Goal: Navigation & Orientation: Find specific page/section

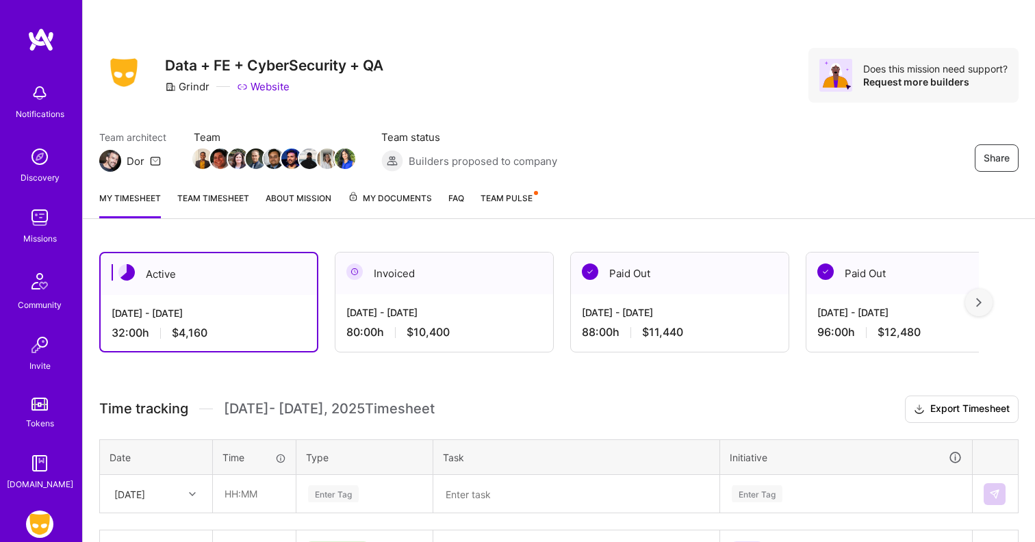
scroll to position [10, 0]
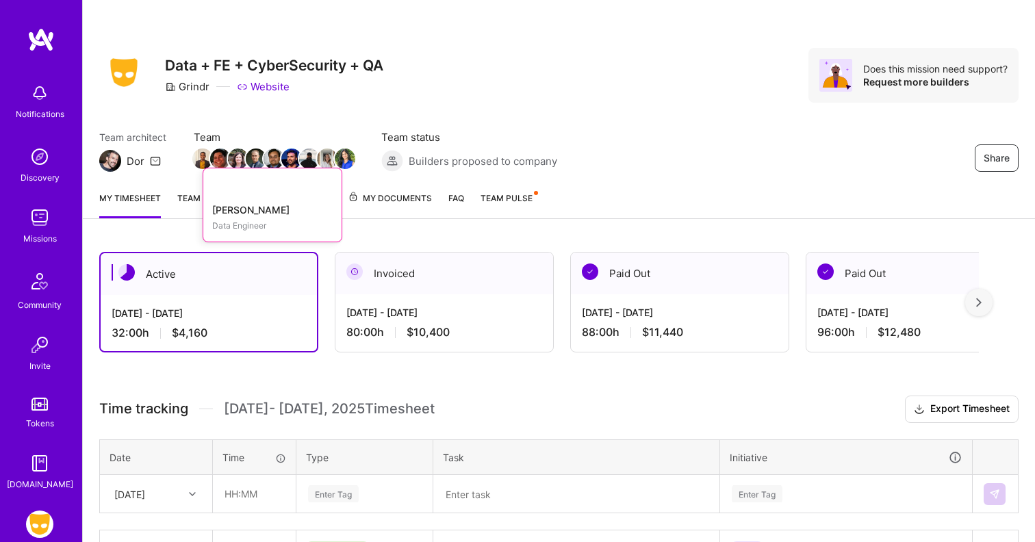
scroll to position [10, 0]
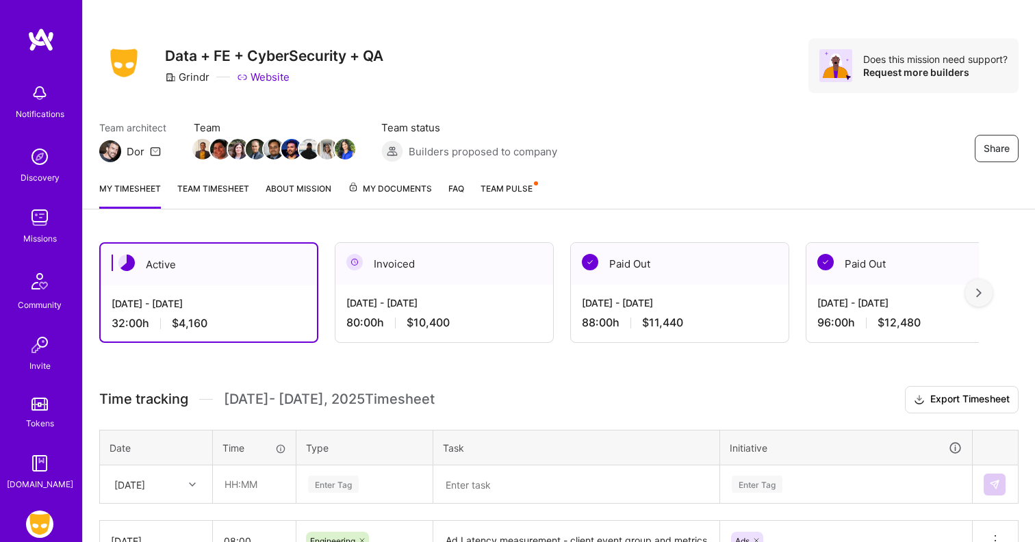
click at [233, 185] on link "Team timesheet" at bounding box center [213, 194] width 72 height 27
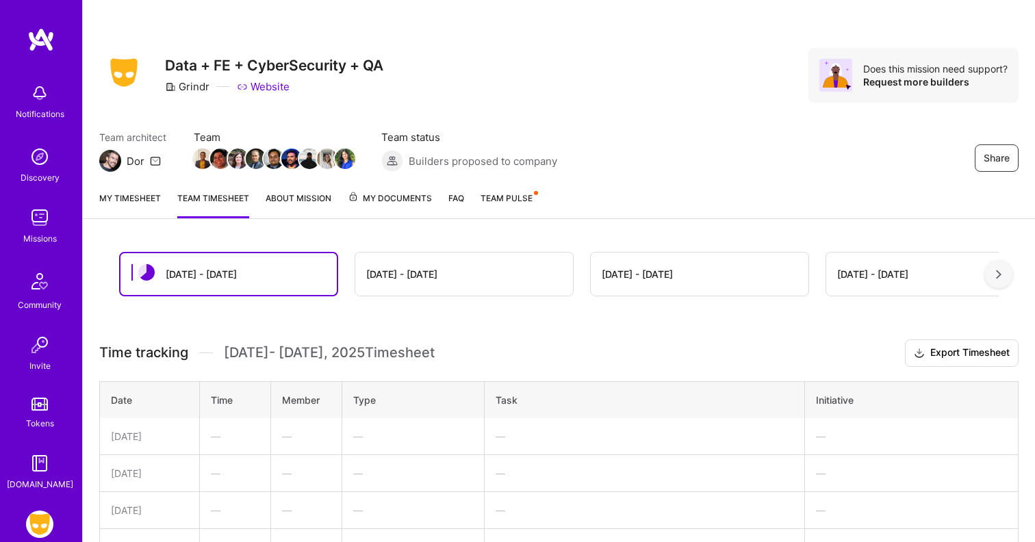
click at [295, 198] on link "About Mission" at bounding box center [298, 204] width 66 height 27
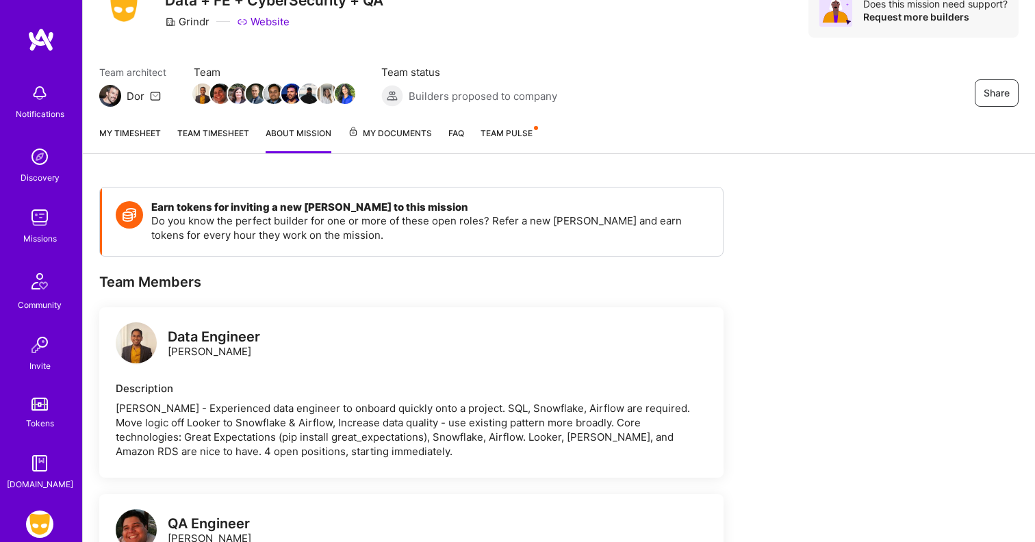
scroll to position [55, 0]
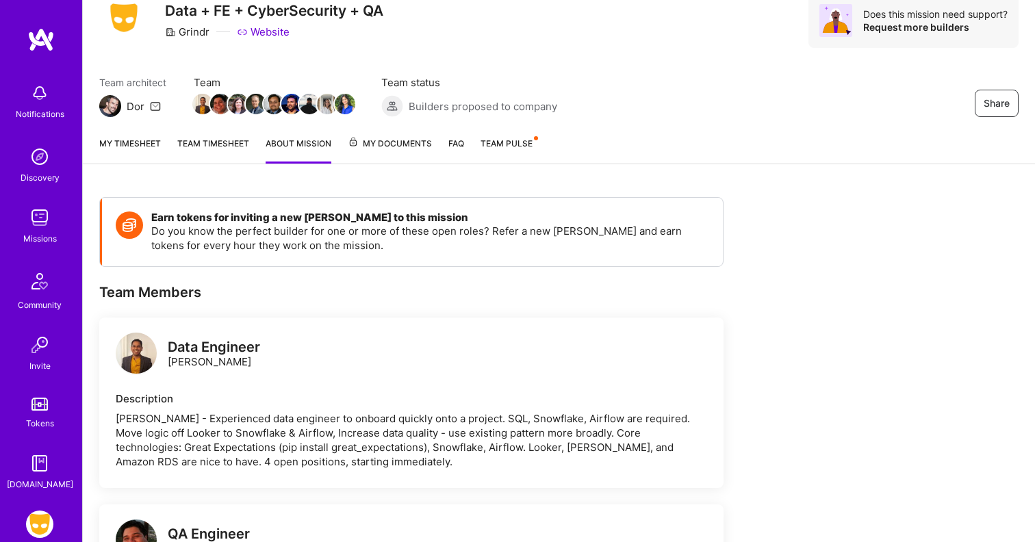
click at [238, 11] on h3 "Data + FE + CyberSecurity + QA" at bounding box center [274, 10] width 218 height 17
click at [194, 29] on div "Grindr" at bounding box center [187, 32] width 44 height 14
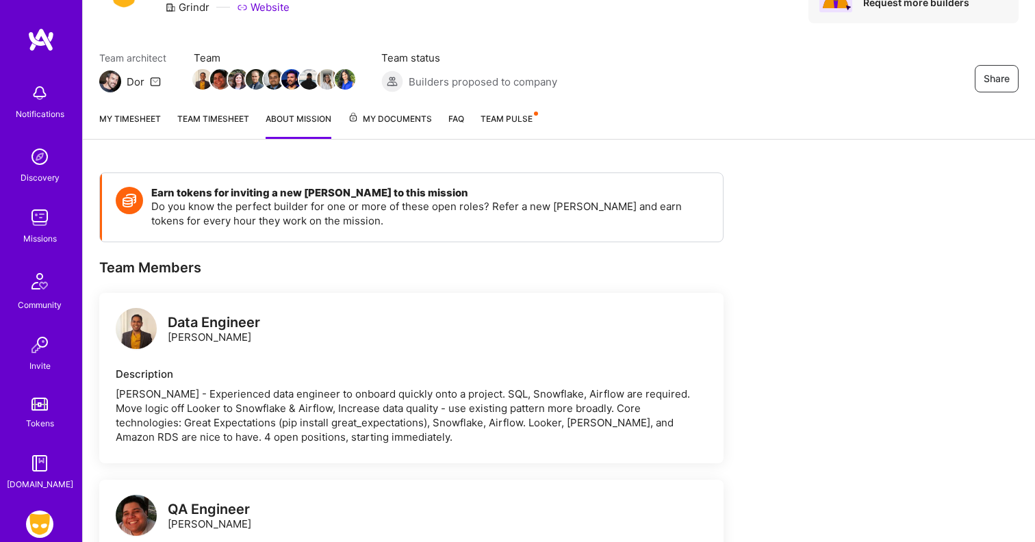
scroll to position [88, 0]
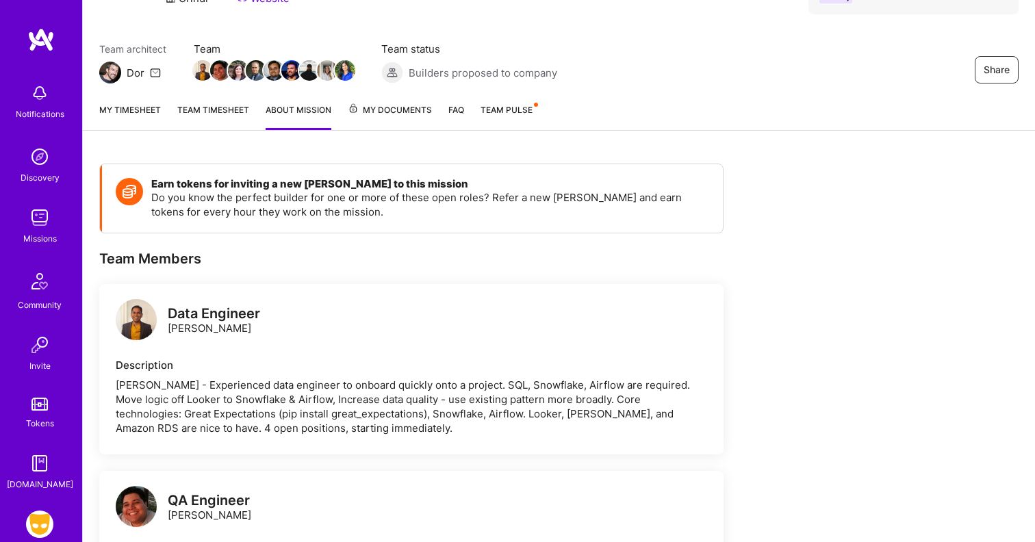
click at [218, 120] on link "Team timesheet" at bounding box center [213, 116] width 72 height 27
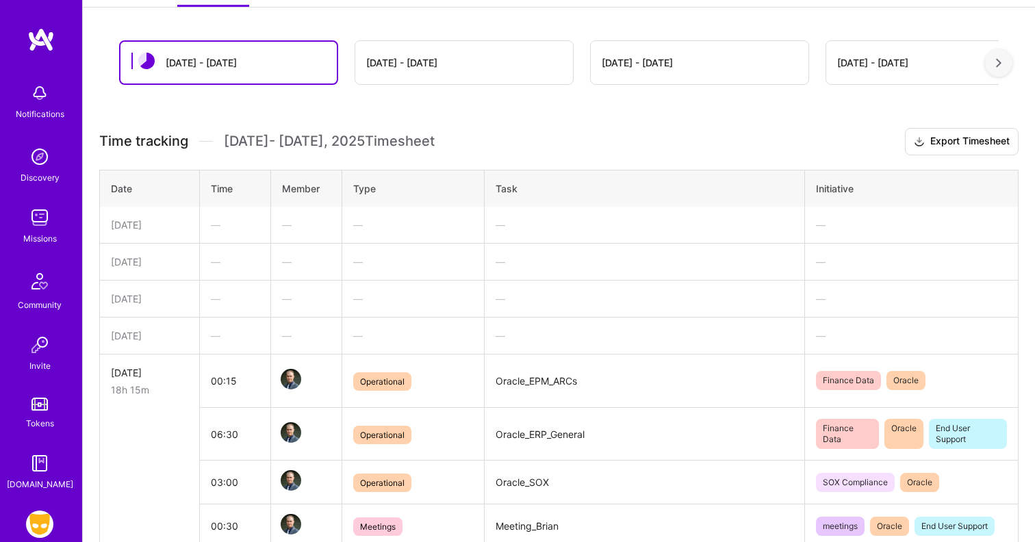
scroll to position [119, 0]
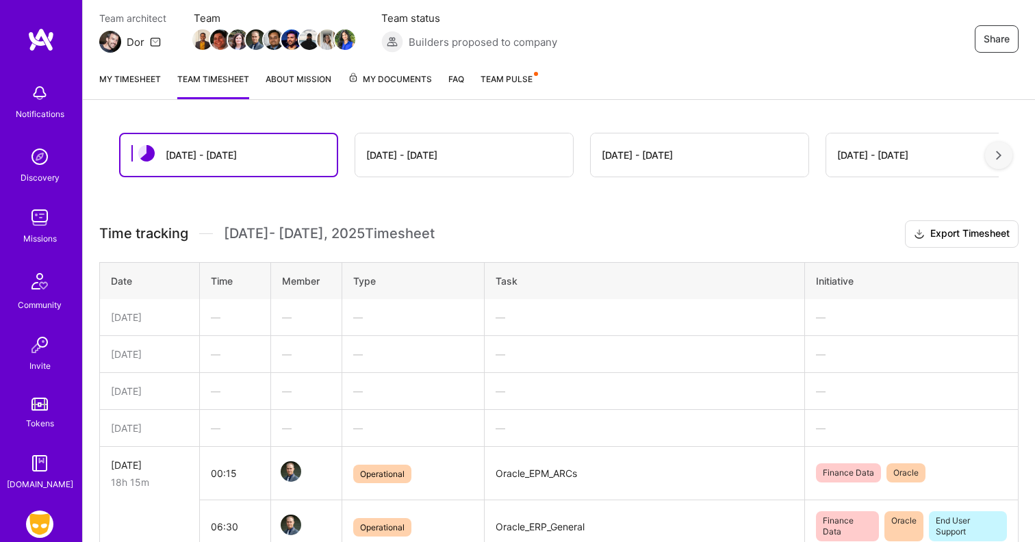
click at [120, 81] on link "My timesheet" at bounding box center [130, 85] width 62 height 27
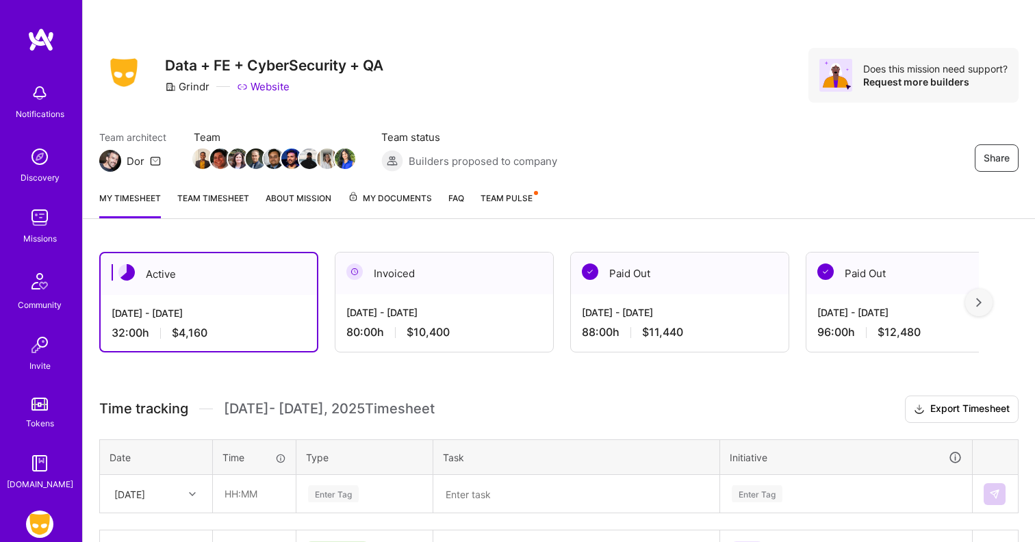
click at [375, 197] on span "My Documents" at bounding box center [390, 198] width 84 height 15
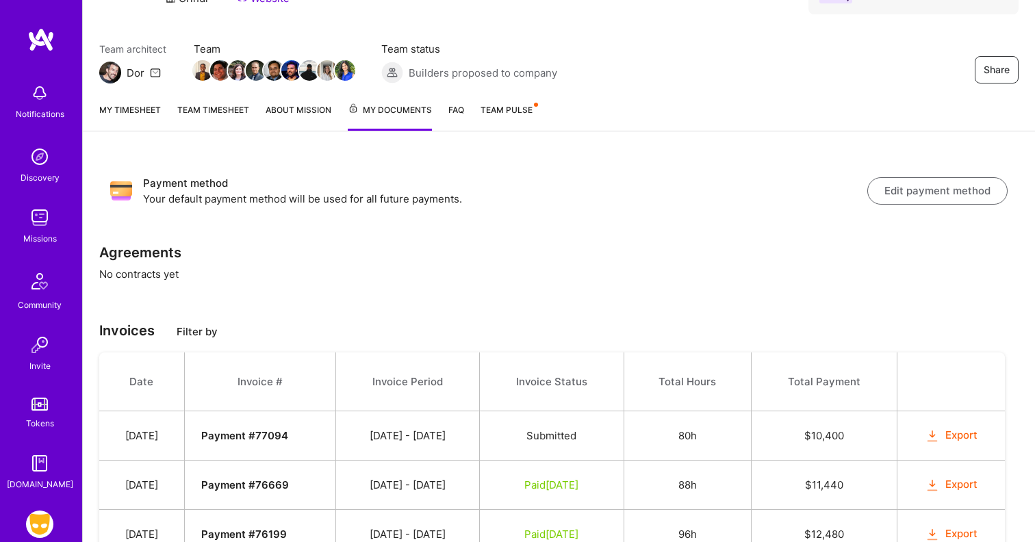
scroll to position [66, 0]
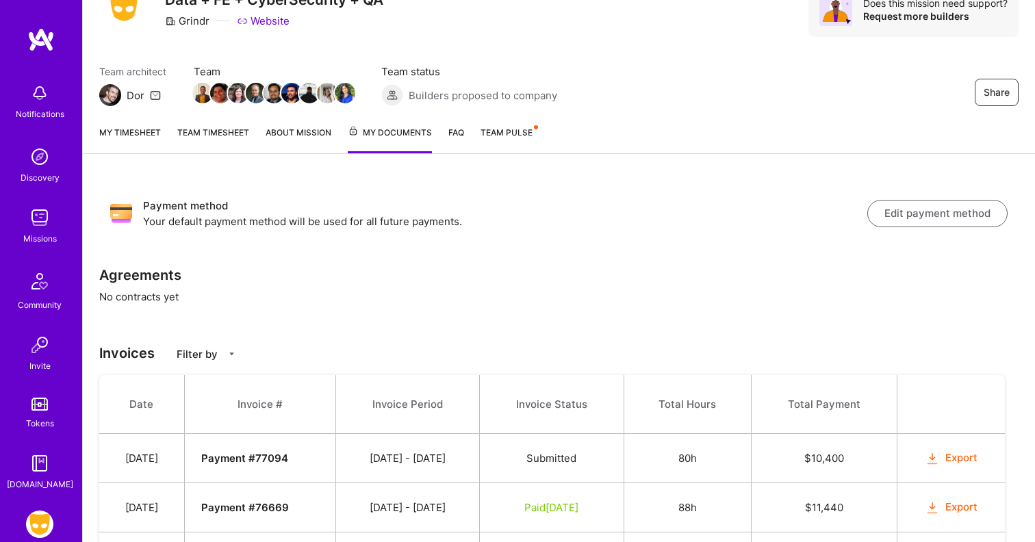
click at [313, 137] on link "About Mission" at bounding box center [298, 139] width 66 height 28
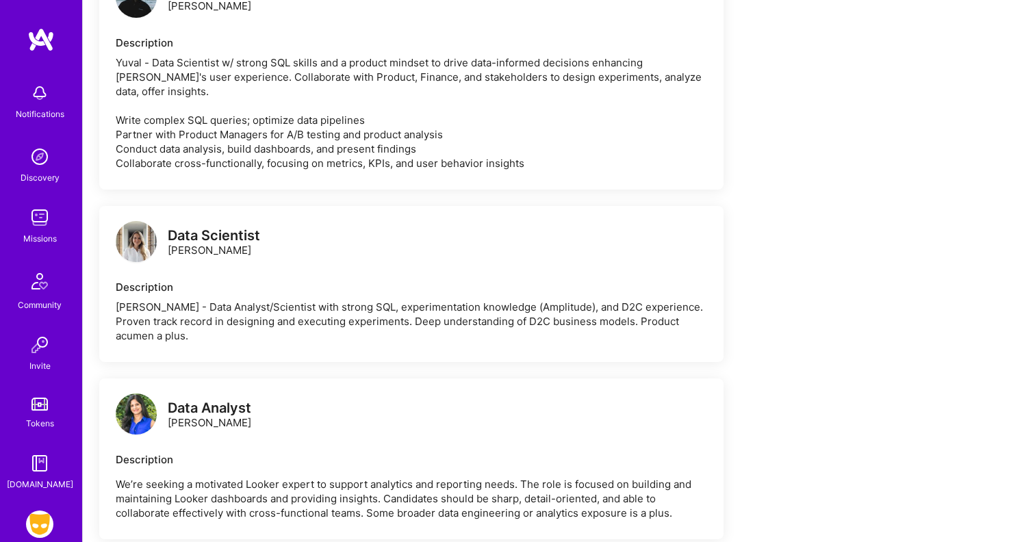
scroll to position [1448, 0]
